Goal: Transaction & Acquisition: Purchase product/service

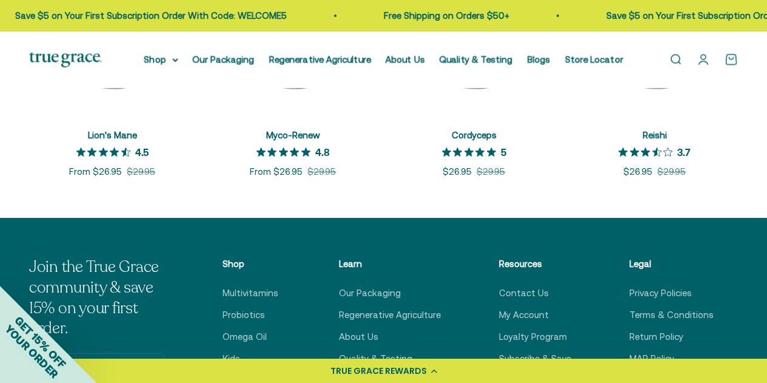
click at [608, 202] on div "+ Quick add Lion's Mane 4.5 out of 5 star rating 4.5 Sale price From $26.95 Reg…" at bounding box center [383, 64] width 767 height 307
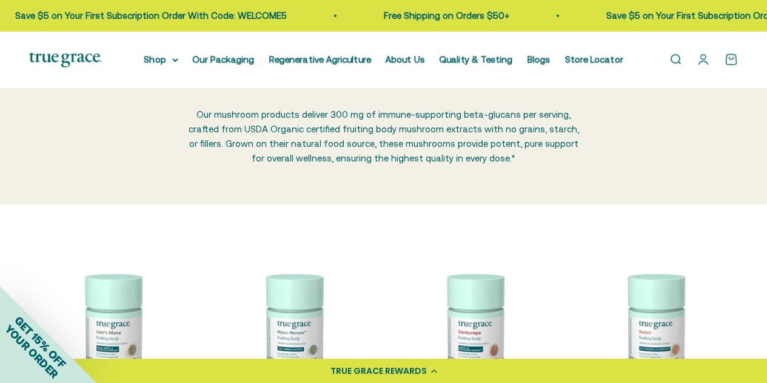
scroll to position [61, 0]
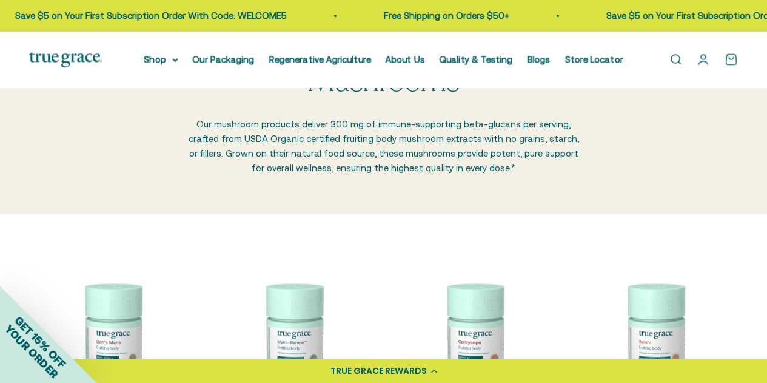
click at [369, 163] on p "Our mushroom products deliver 300 mg of immune-supporting beta-glucans per serv…" at bounding box center [384, 146] width 394 height 58
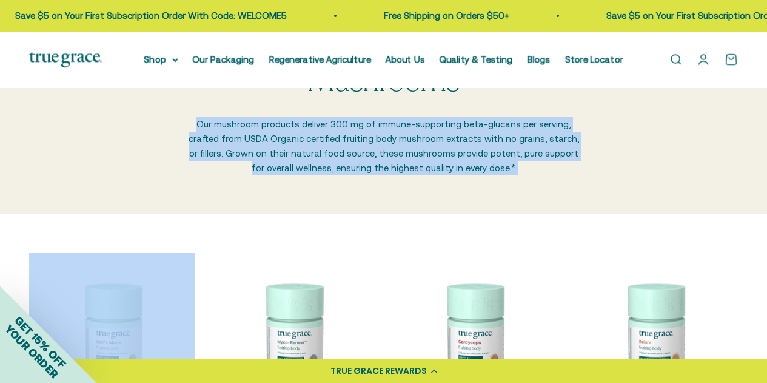
click at [369, 163] on p "Our mushroom products deliver 300 mg of immune-supporting beta-glucans per serv…" at bounding box center [384, 146] width 394 height 58
click at [156, 115] on div "Mushrooms Our mushroom products deliver 300 mg of immune-supporting beta-glucan…" at bounding box center [383, 121] width 709 height 110
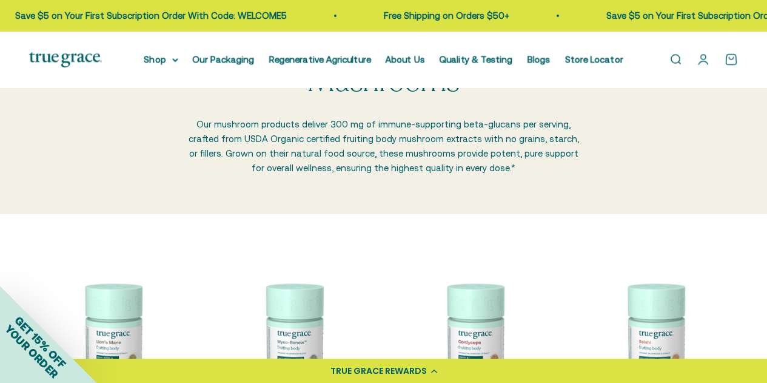
click at [666, 176] on div "Mushrooms Our mushroom products deliver 300 mg of immune-supporting beta-glucan…" at bounding box center [383, 120] width 767 height 187
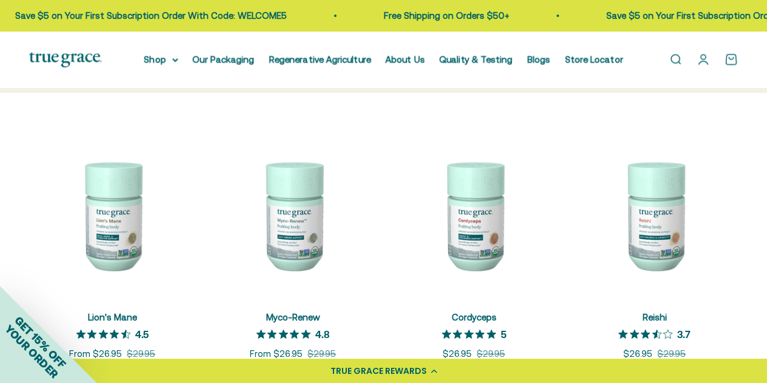
click at [672, 124] on div "+ Quick add Lion's Mane 4.5 out of 5 star rating 4.5 Sale price From $26.95 Reg…" at bounding box center [383, 246] width 767 height 307
drag, startPoint x: 0, startPoint y: 163, endPoint x: 92, endPoint y: 10, distance: 178.5
click at [0, 163] on scroll-carousel "+ Quick add Lion's Mane 4.5 out of 5 star rating 4.5 Sale price From $26.95 Reg…" at bounding box center [383, 246] width 767 height 229
